Goal: Task Accomplishment & Management: Use online tool/utility

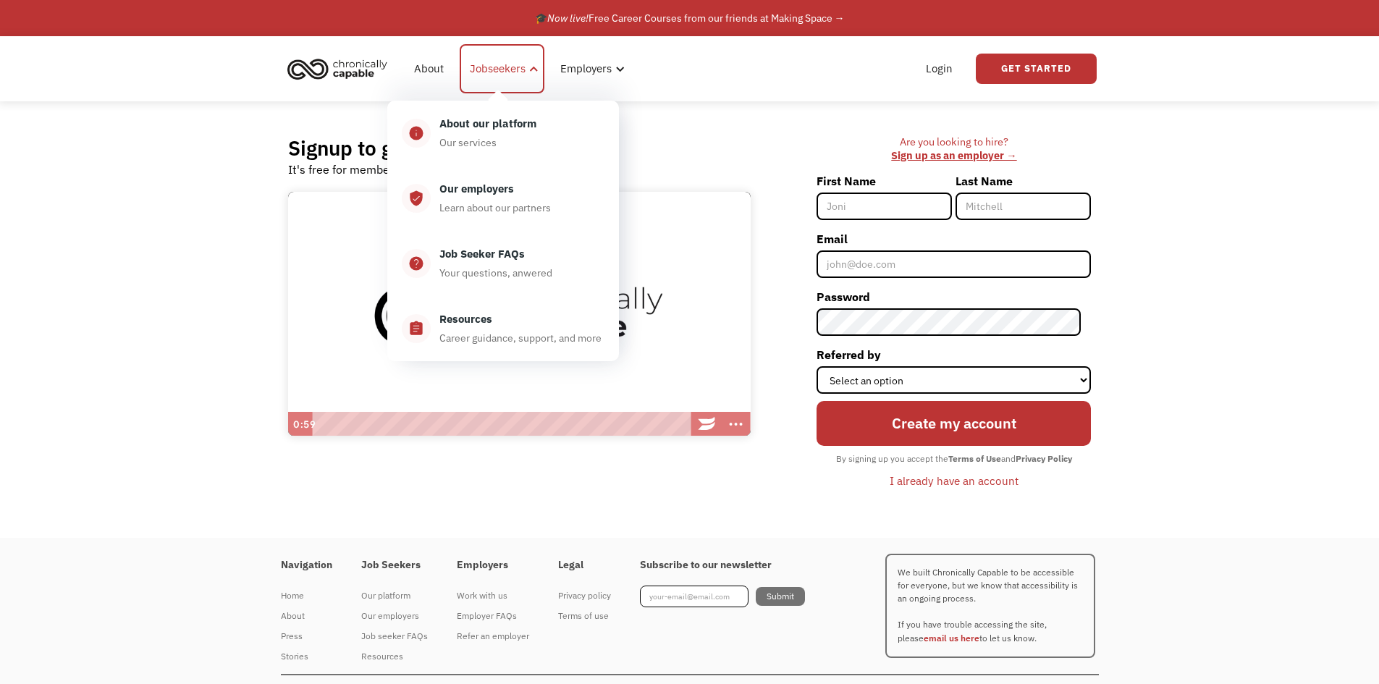
click at [500, 66] on div "Jobseekers" at bounding box center [498, 68] width 56 height 17
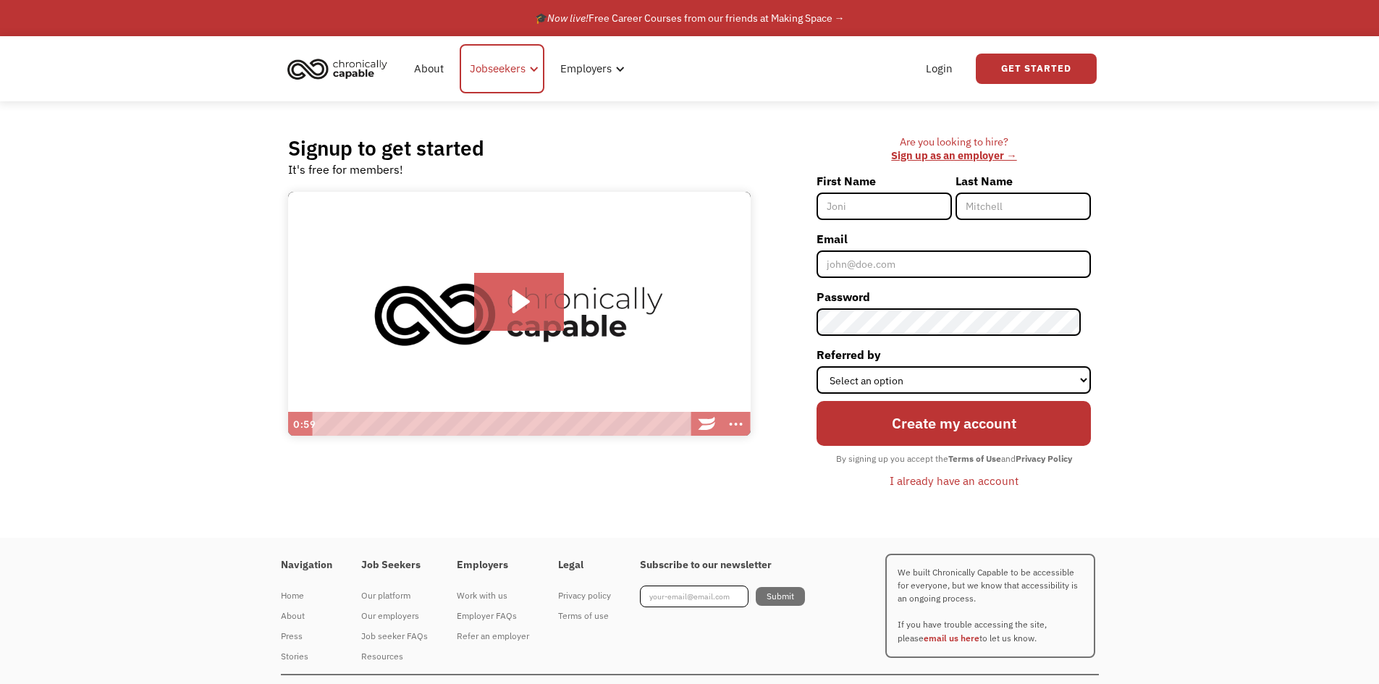
click at [500, 67] on div "Jobseekers" at bounding box center [498, 68] width 56 height 17
click at [661, 78] on link "Get Started" at bounding box center [1036, 69] width 121 height 30
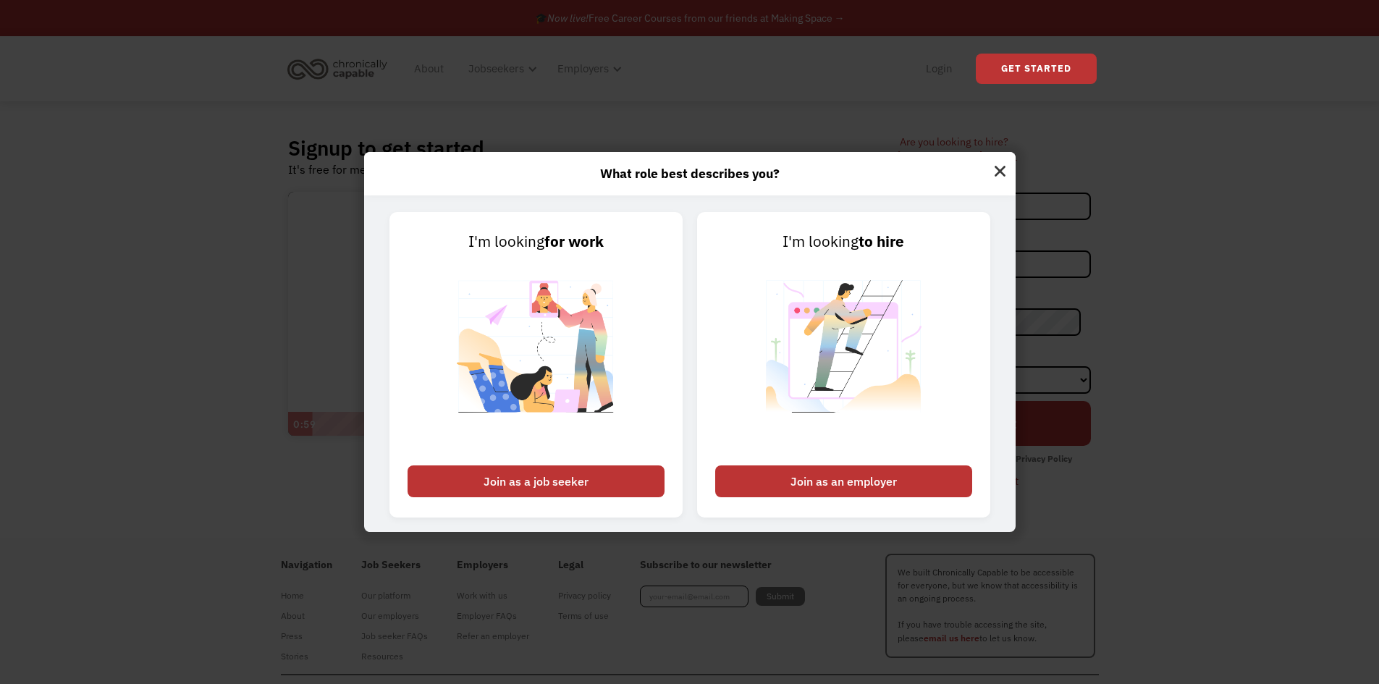
click at [661, 173] on img at bounding box center [1000, 169] width 31 height 35
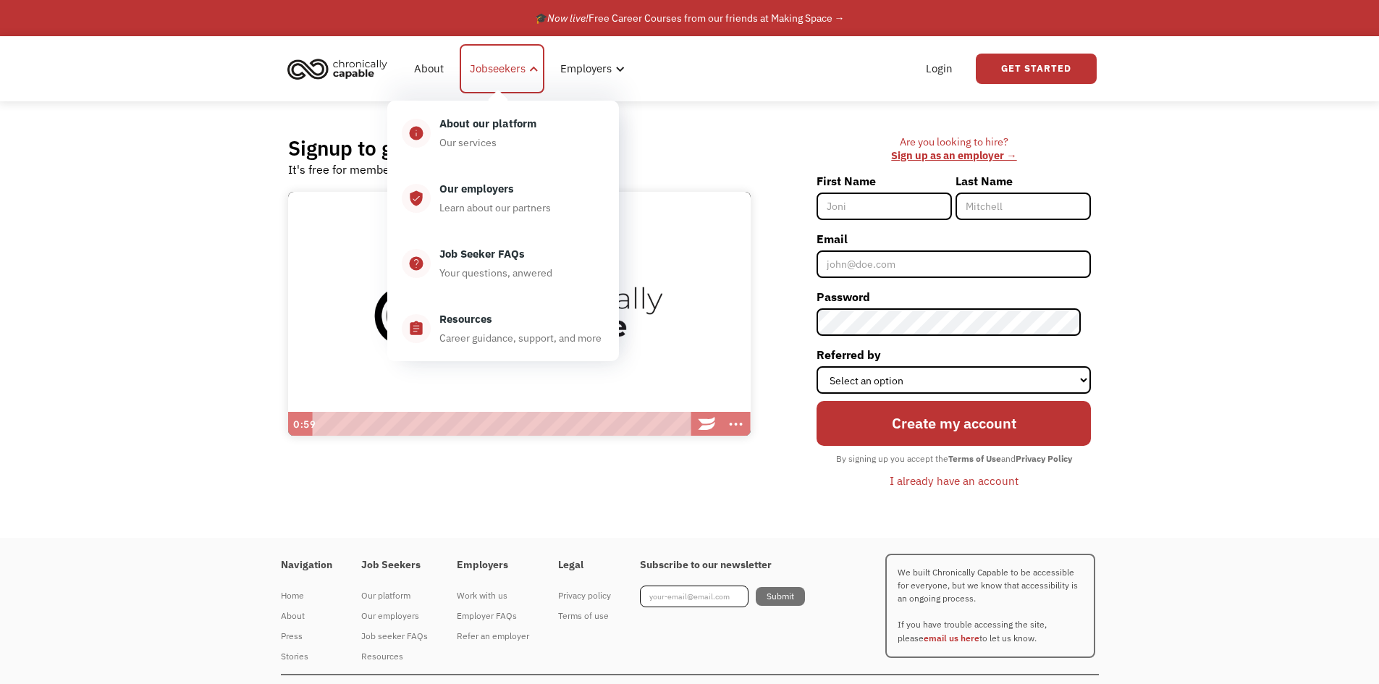
click at [493, 69] on div "Jobseekers" at bounding box center [498, 68] width 56 height 17
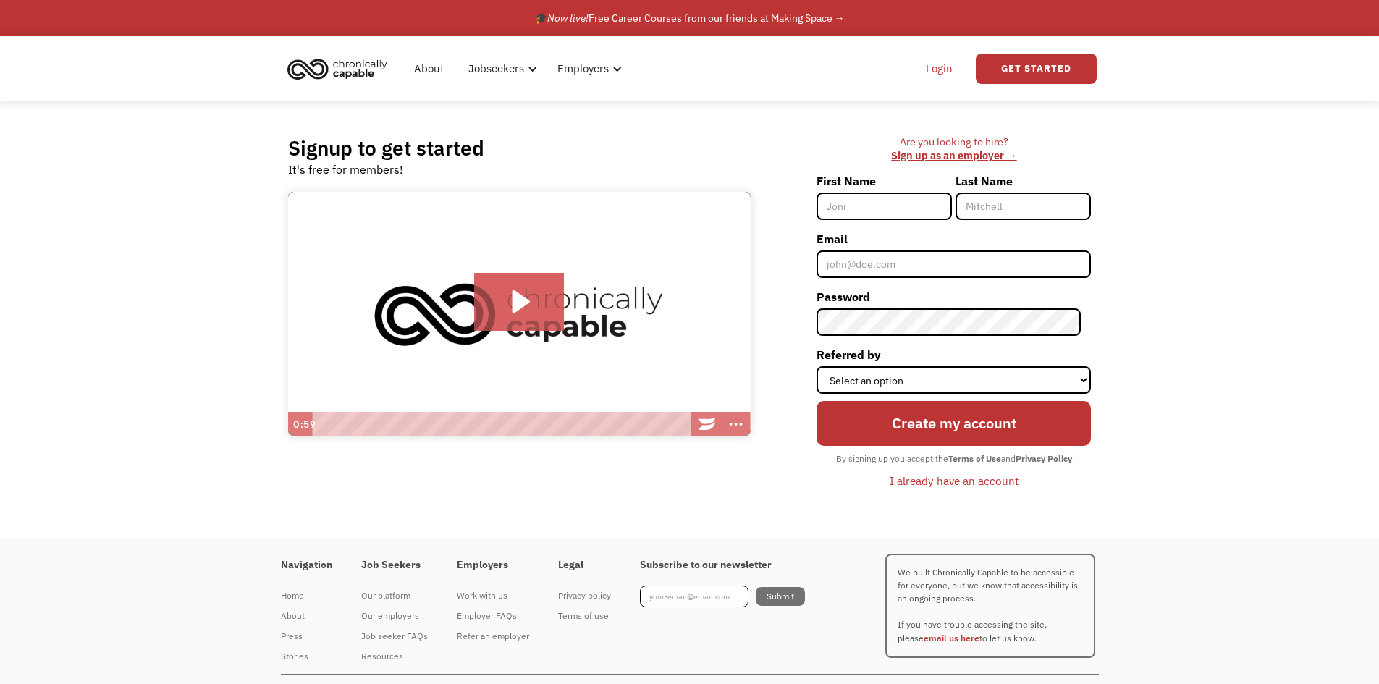
click at [661, 69] on link "Login" at bounding box center [939, 69] width 44 height 46
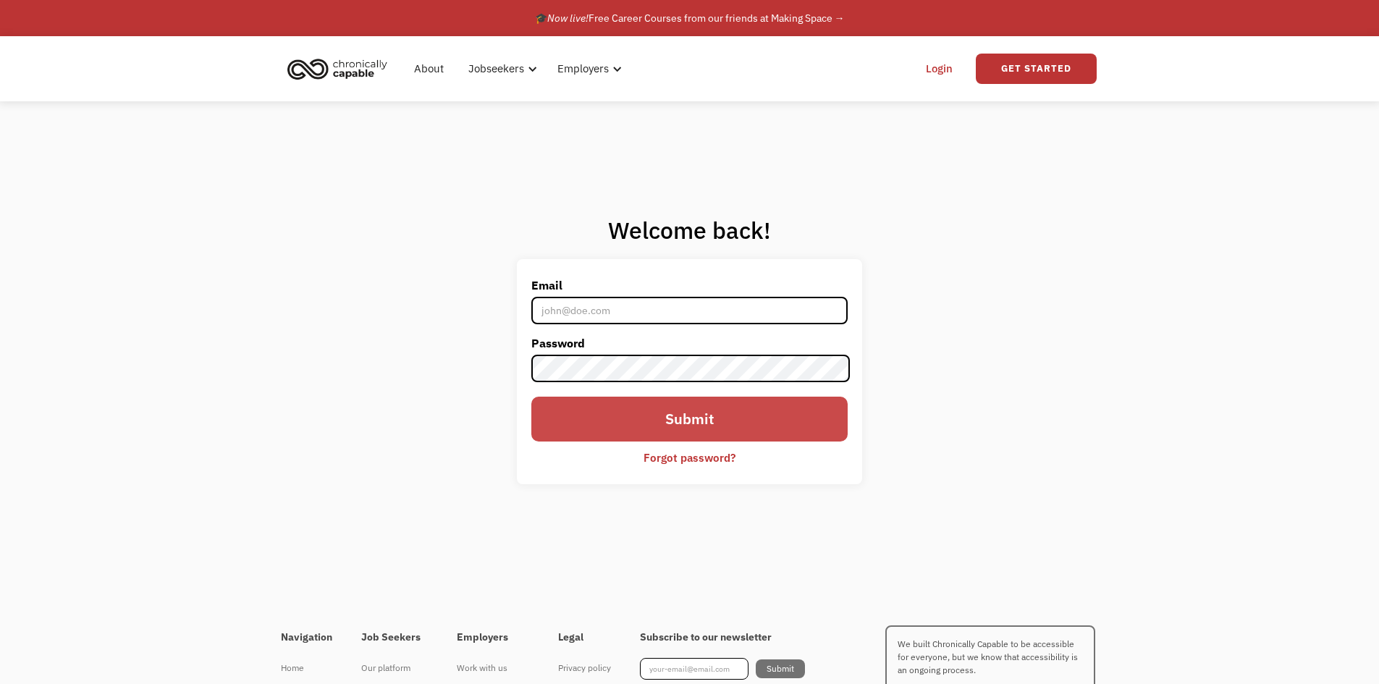
type input "[PERSON_NAME][EMAIL_ADDRESS][DOMAIN_NAME]"
click at [665, 416] on input "Submit" at bounding box center [689, 419] width 316 height 45
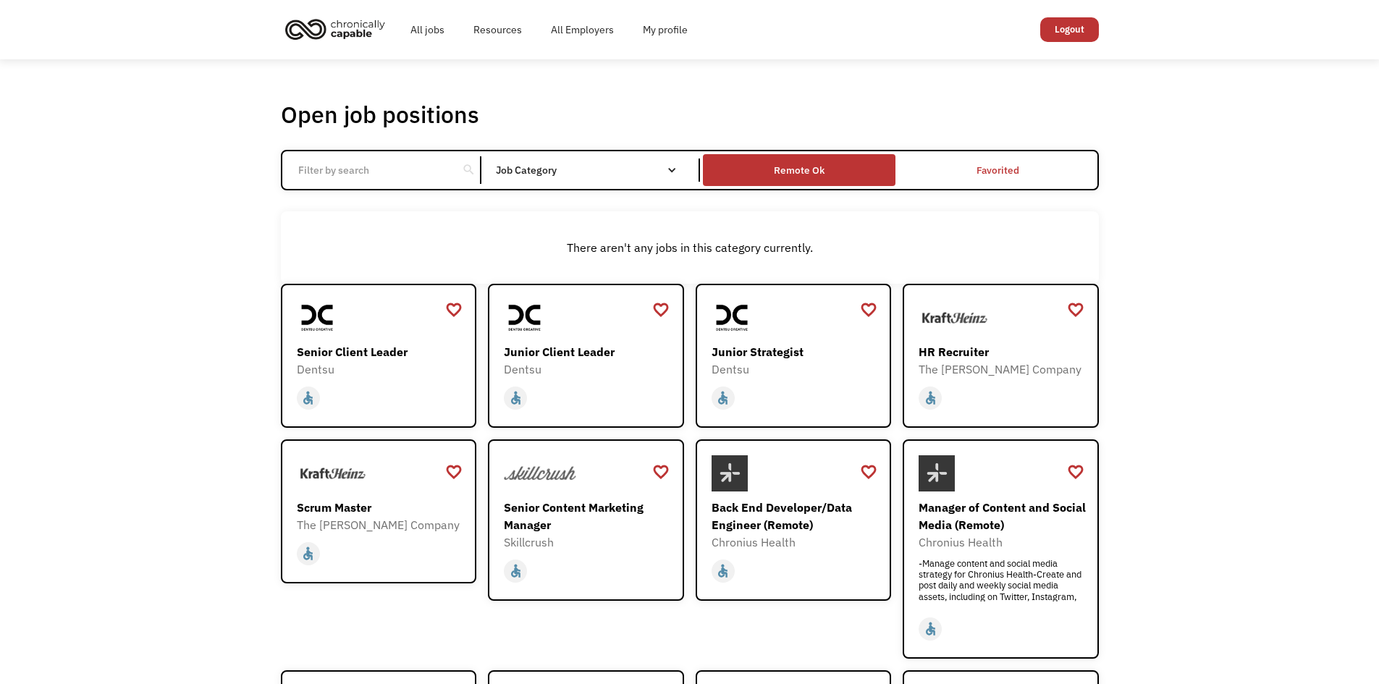
click at [787, 169] on div "Remote Ok" at bounding box center [799, 169] width 51 height 17
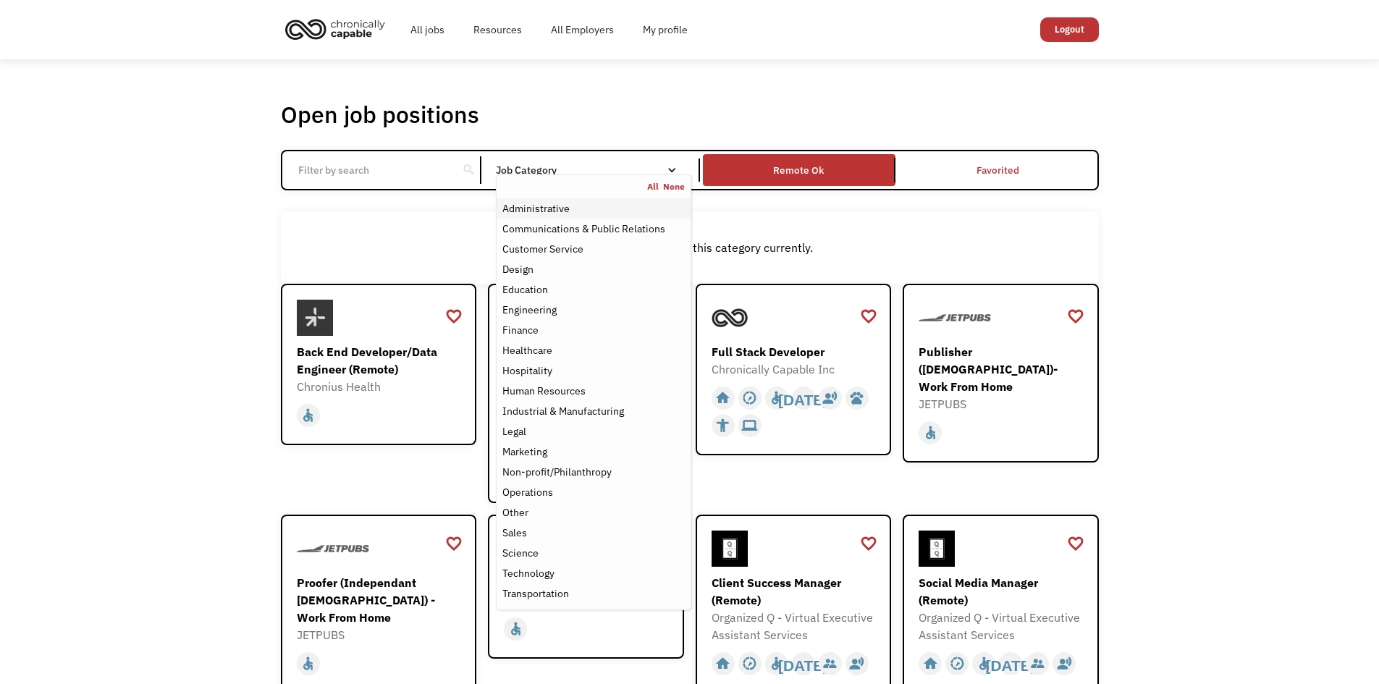
click at [525, 210] on div "Administrative" at bounding box center [535, 208] width 67 height 17
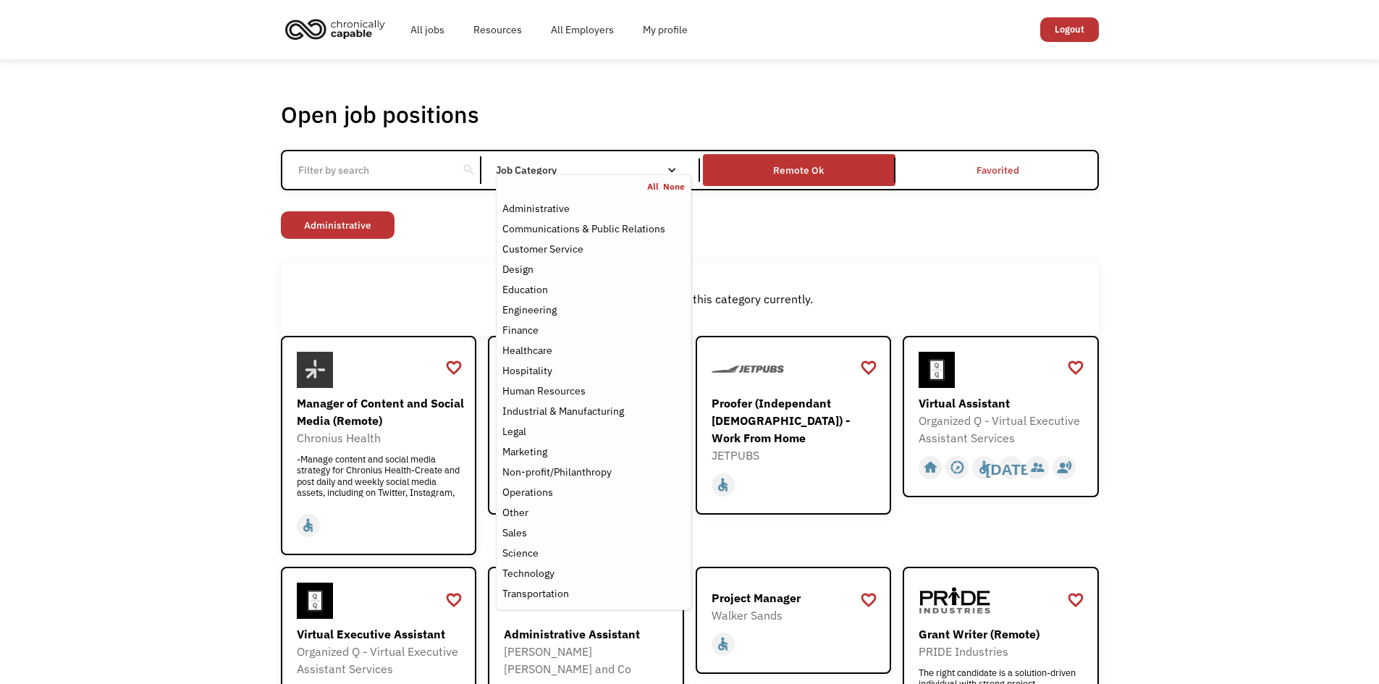
click at [195, 305] on div "Open job positions You have X liked items Search search Filter by category Admi…" at bounding box center [689, 563] width 1379 height 1009
